Goal: Transaction & Acquisition: Purchase product/service

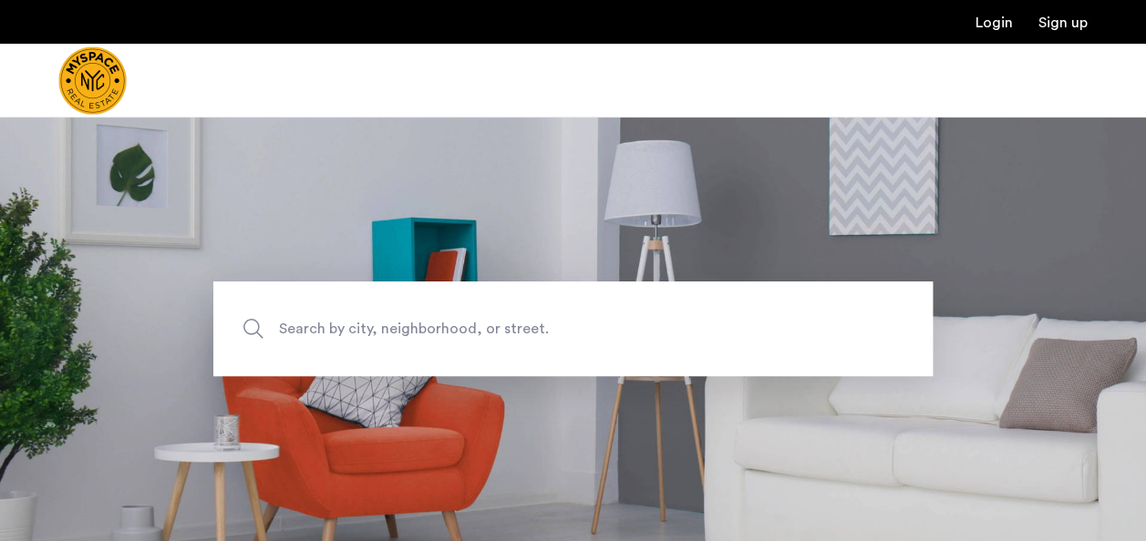
click at [357, 333] on span "Search by city, neighborhood, or street." at bounding box center [530, 329] width 503 height 25
click at [357, 333] on input "Search by city, neighborhood, or street." at bounding box center [572, 329] width 719 height 95
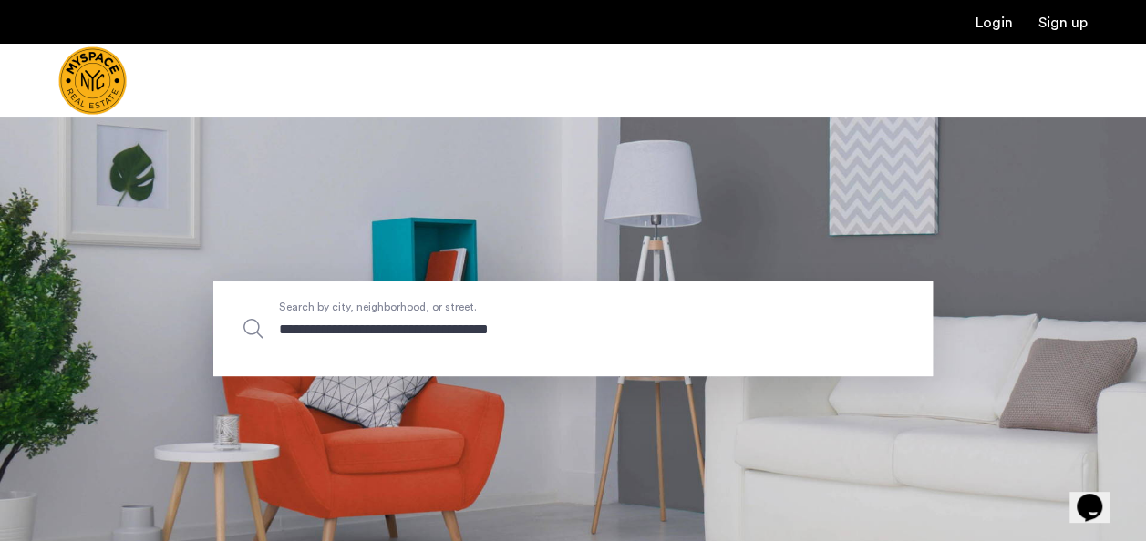
type input "**********"
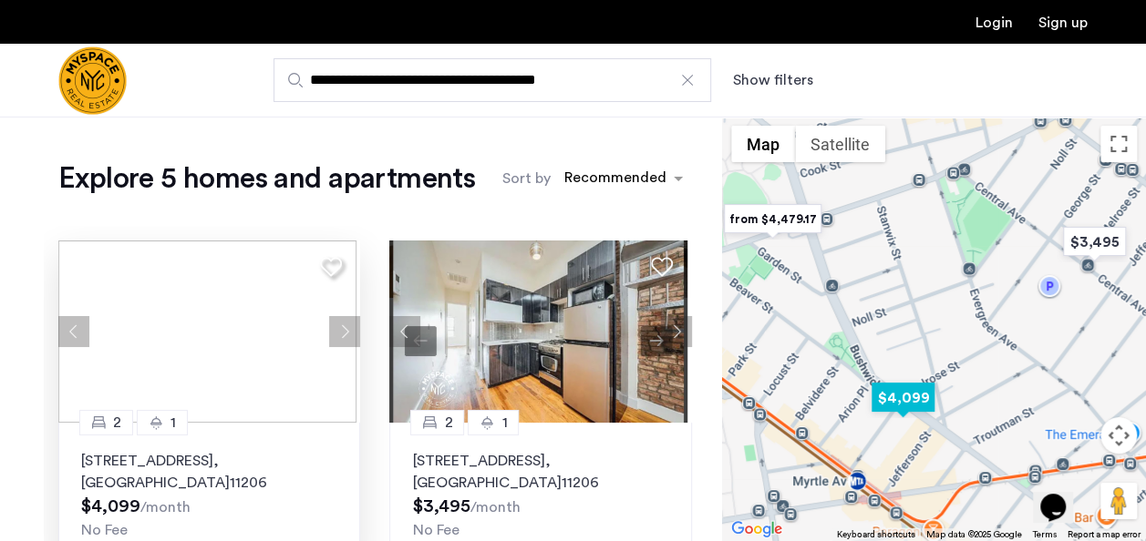
click at [97, 441] on div "2 1 594 Bushwick Ave, Unit 608, Brooklyn , NY 11206 $4,099 /month No Fee" at bounding box center [209, 494] width 302 height 142
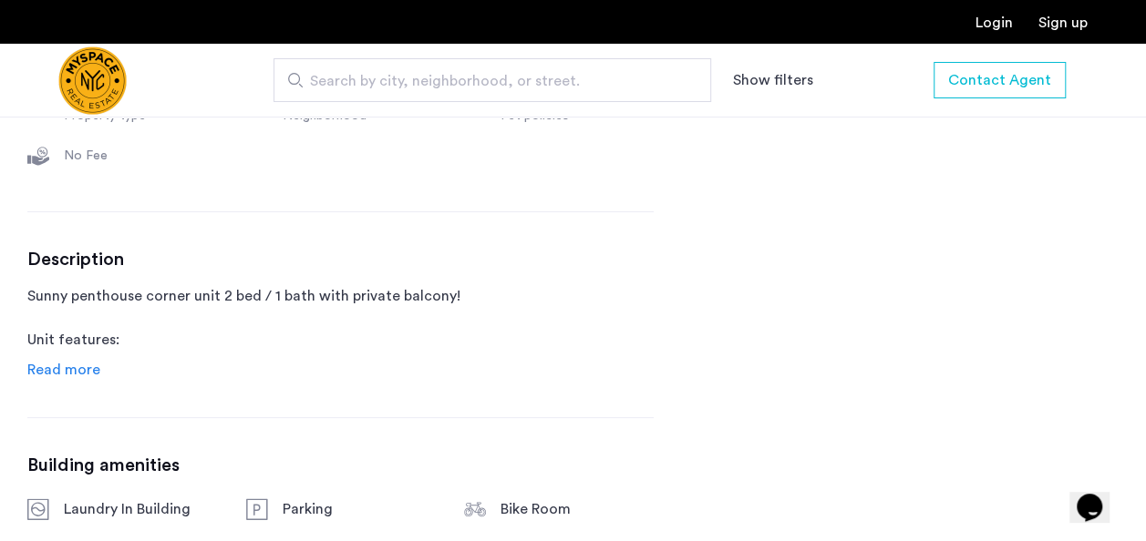
scroll to position [798, 0]
click at [38, 376] on span "Read more" at bounding box center [63, 369] width 73 height 15
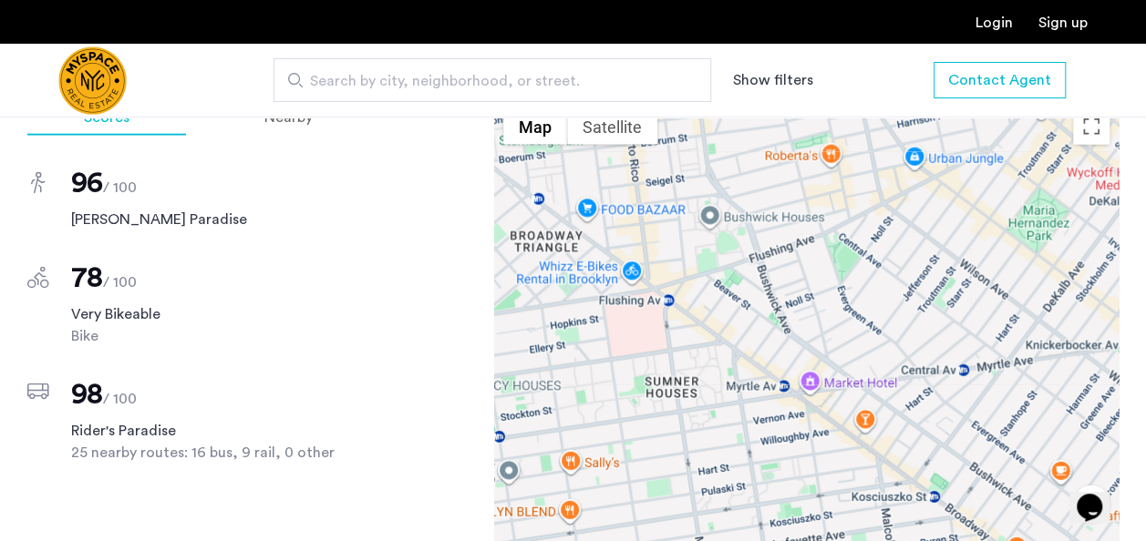
scroll to position [2199, 0]
